Goal: Check status

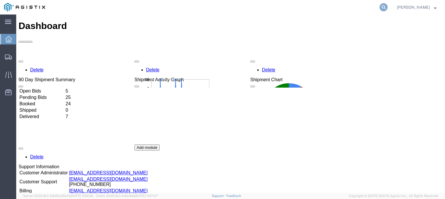
click at [388, 5] on icon at bounding box center [384, 7] width 8 height 8
click at [301, 6] on input "search" at bounding box center [292, 7] width 176 height 14
paste input "56512781"
type input "56512781"
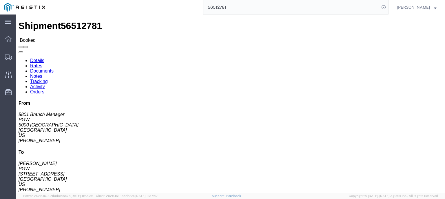
click link "Rates"
